Goal: Find specific page/section: Find specific page/section

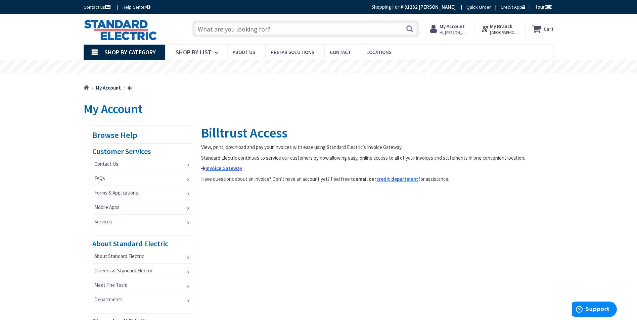
click at [289, 29] on input "text" at bounding box center [305, 28] width 227 height 17
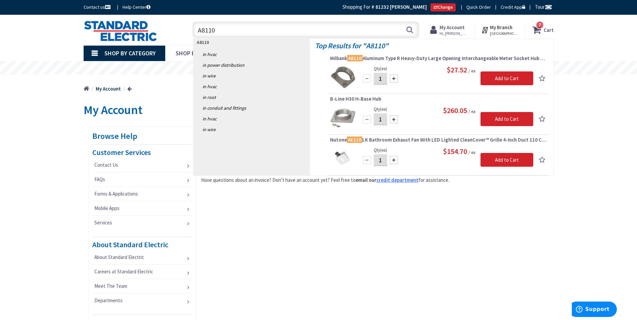
type input "A8110"
drag, startPoint x: 417, startPoint y: 74, endPoint x: 317, endPoint y: 243, distance: 196.2
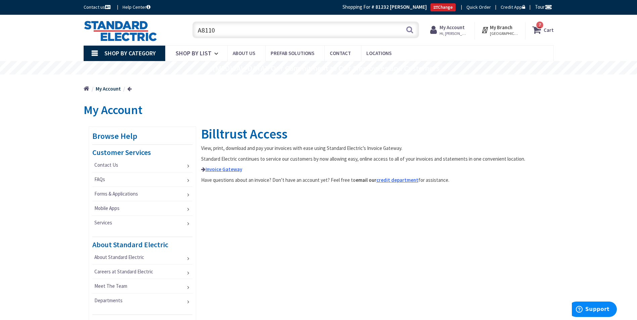
click at [302, 26] on input "A8110" at bounding box center [305, 29] width 227 height 17
click at [409, 29] on button "Search" at bounding box center [409, 29] width 9 height 15
